Goal: Navigation & Orientation: Find specific page/section

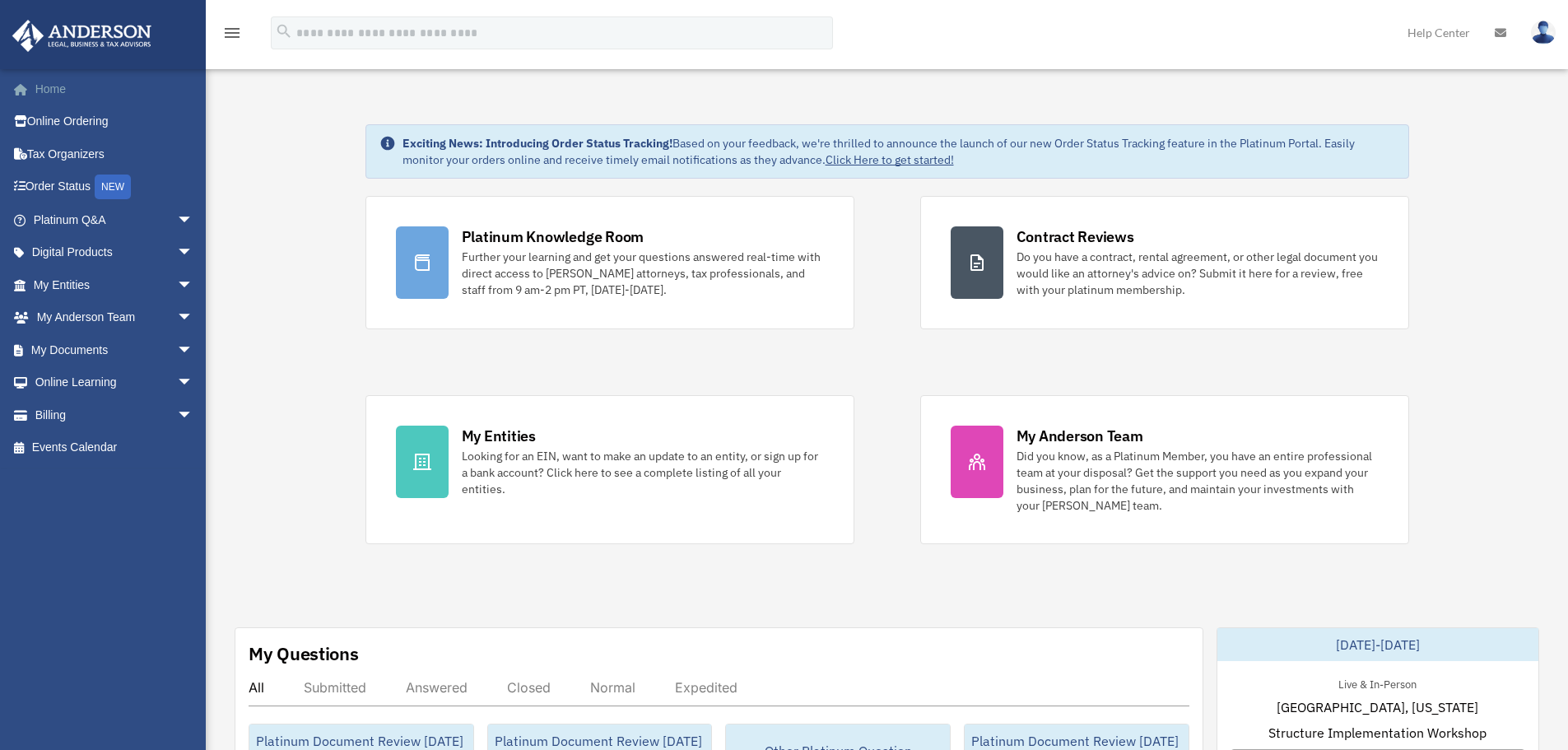
click at [119, 93] on link "Home" at bounding box center [114, 88] width 207 height 33
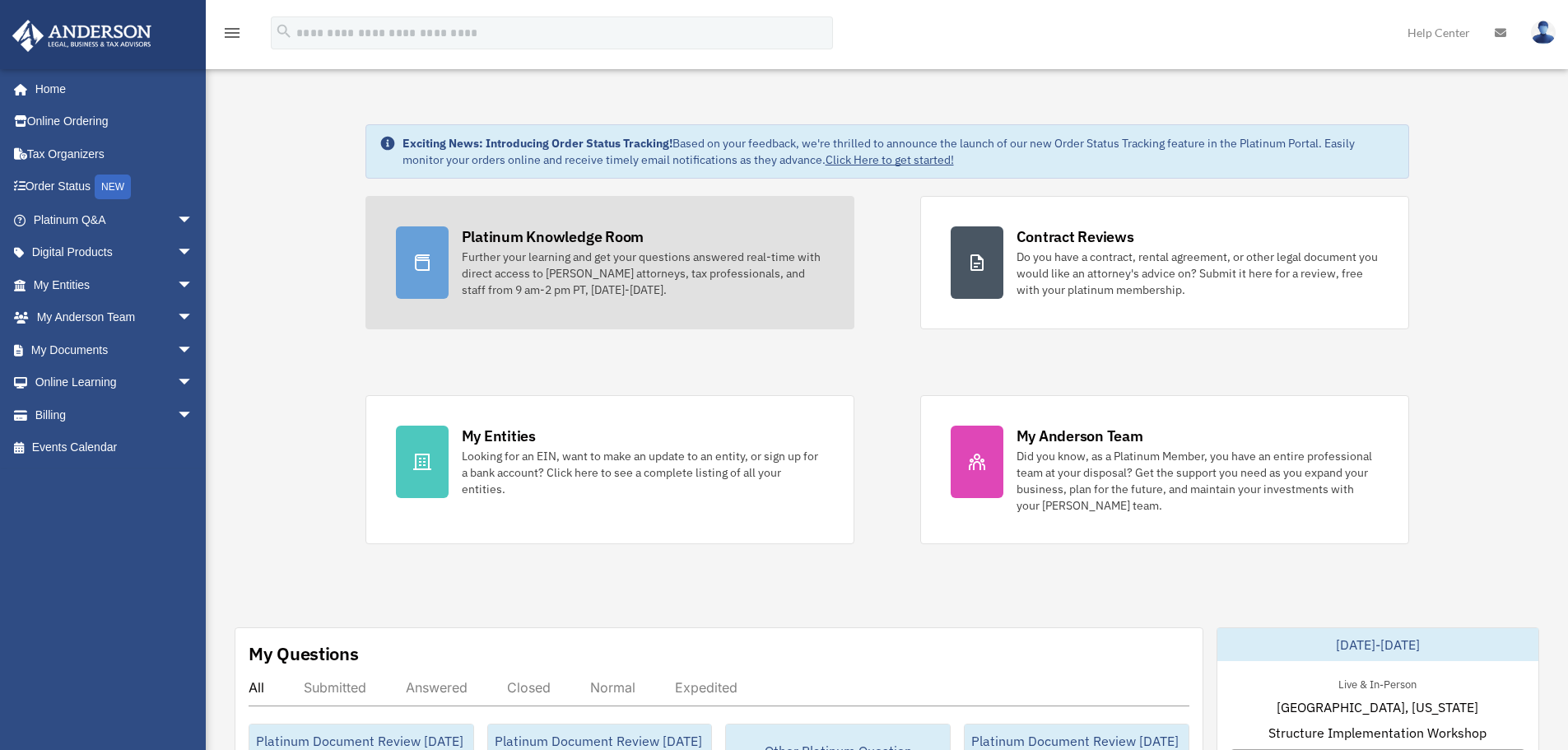
click at [610, 221] on link "Platinum Knowledge Room Further your learning and get your questions answered r…" at bounding box center [610, 263] width 489 height 134
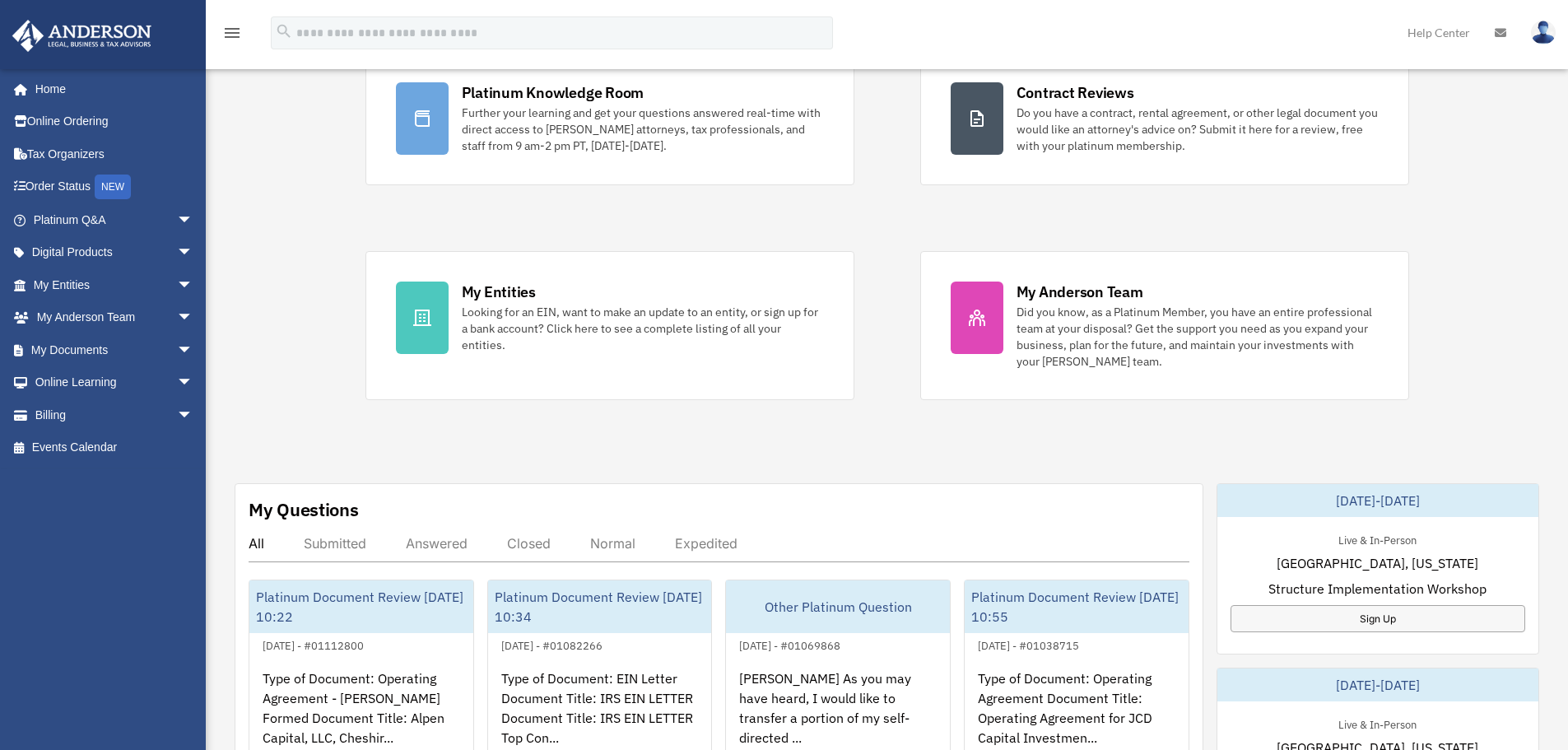
scroll to position [165, 0]
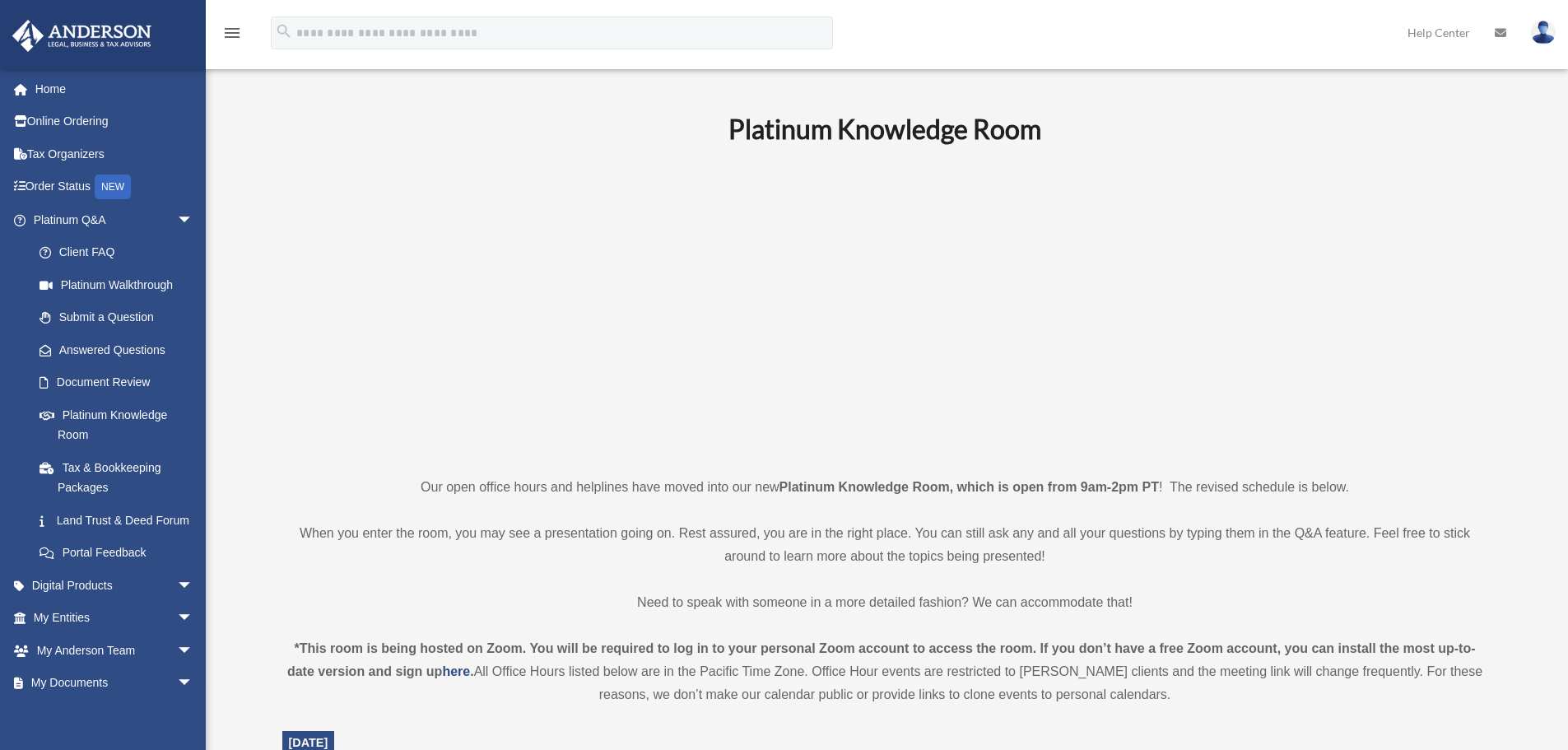
scroll to position [328, 0]
